Goal: Use online tool/utility: Utilize a website feature to perform a specific function

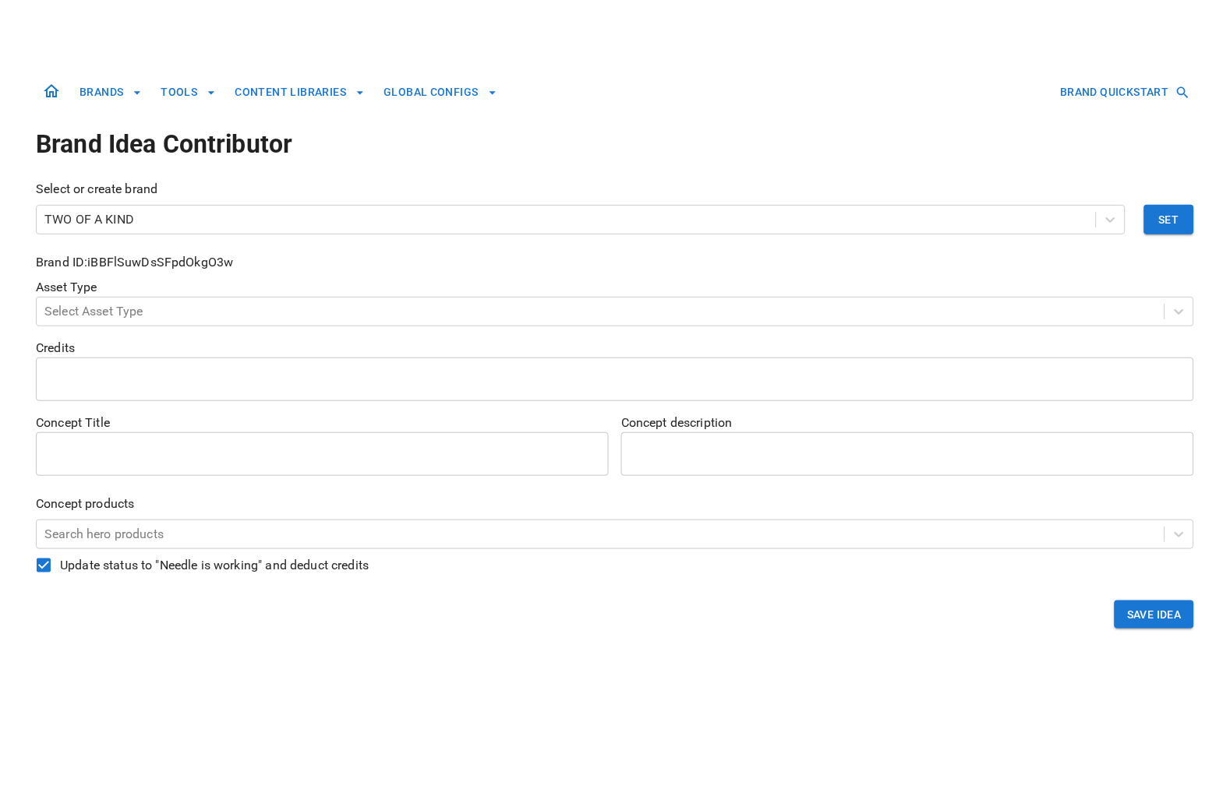
click at [176, 88] on button "TOOLS" at bounding box center [188, 92] width 68 height 29
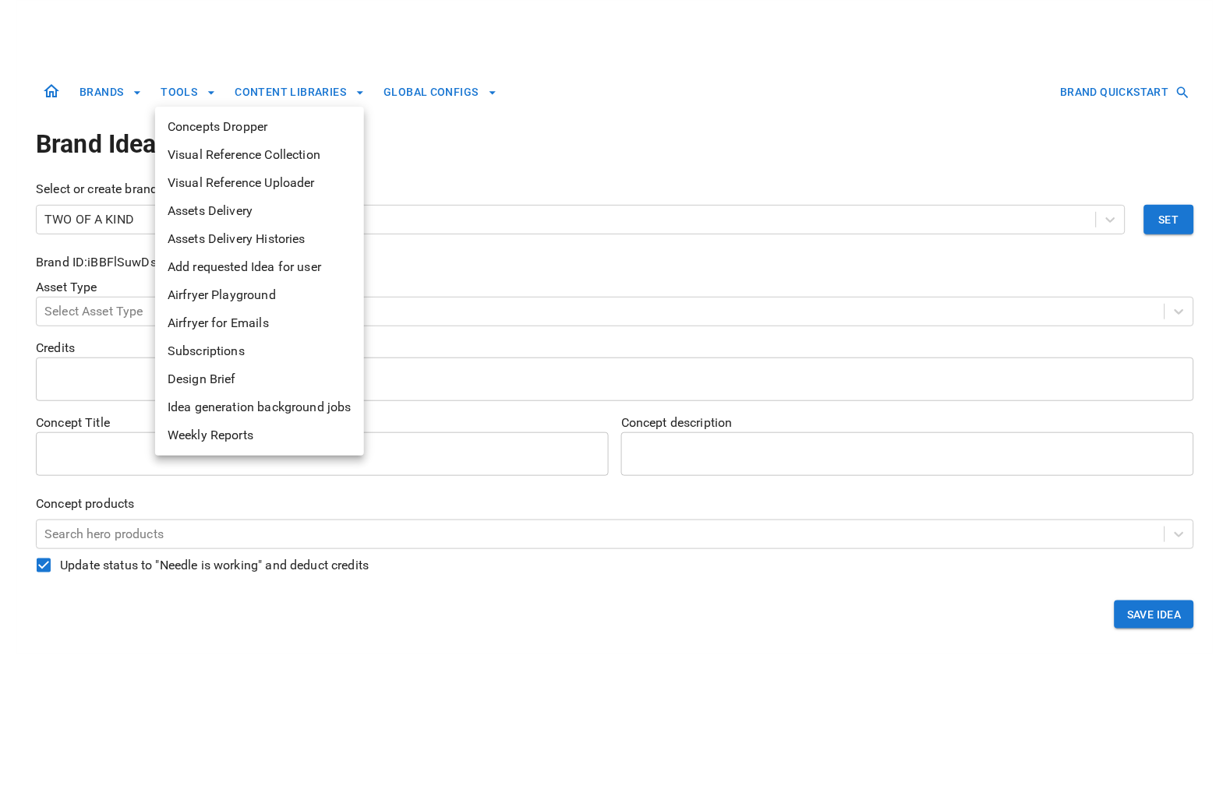
click at [203, 206] on span "Assets Delivery" at bounding box center [260, 211] width 184 height 19
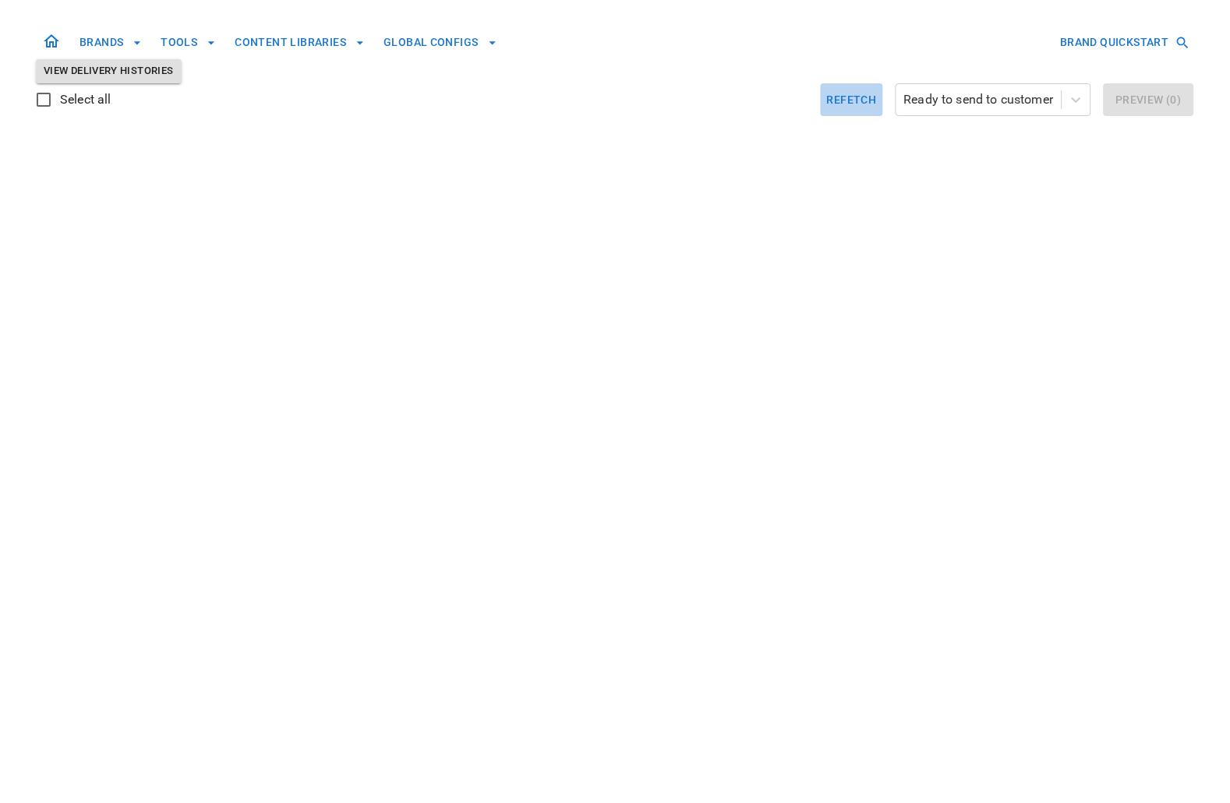
click at [842, 102] on button "Refetch" at bounding box center [852, 99] width 62 height 33
